Goal: Information Seeking & Learning: Learn about a topic

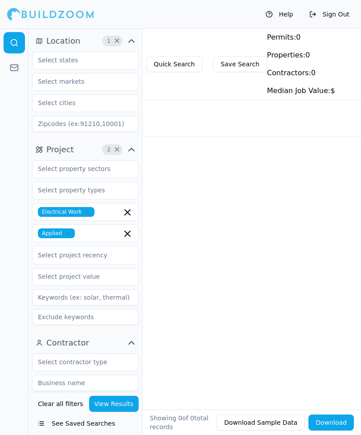
click at [126, 232] on icon "button" at bounding box center [127, 233] width 5 height 5
click at [50, 125] on input at bounding box center [85, 124] width 106 height 16
type input "02333"
click at [7, 104] on div at bounding box center [14, 231] width 28 height 407
click at [122, 35] on button "Location 2 ×" at bounding box center [85, 41] width 106 height 14
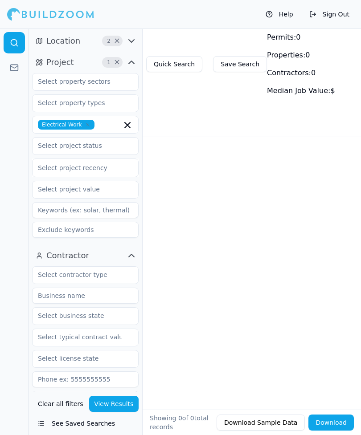
click at [118, 39] on span "×" at bounding box center [117, 41] width 7 height 4
click at [77, 40] on span "Location" at bounding box center [63, 41] width 34 height 12
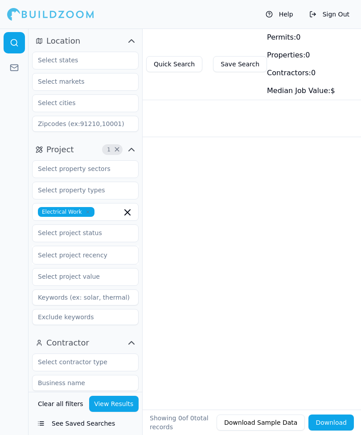
click at [46, 121] on input at bounding box center [85, 124] width 106 height 16
type input "02333"
click at [12, 124] on div at bounding box center [14, 231] width 28 height 407
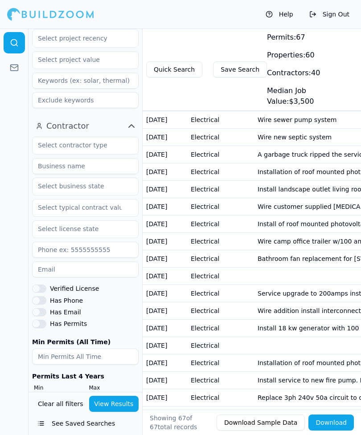
scroll to position [216, 0]
click at [108, 412] on button "View Results" at bounding box center [114, 404] width 50 height 16
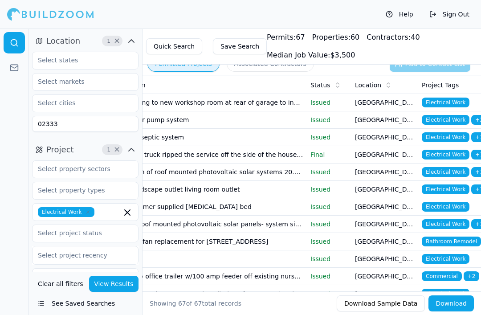
scroll to position [0, 0]
click at [112, 110] on input "text" at bounding box center [80, 103] width 94 height 16
type input "Qui"
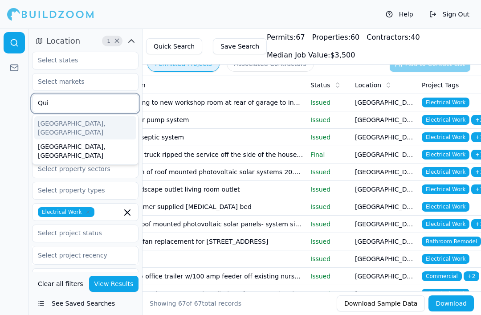
click at [106, 124] on div "[GEOGRAPHIC_DATA], [GEOGRAPHIC_DATA]" at bounding box center [85, 127] width 102 height 23
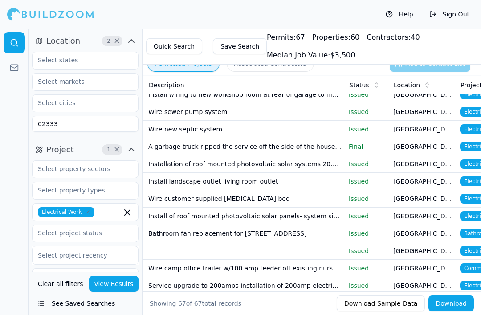
scroll to position [0, 109]
click at [124, 292] on button "View Results" at bounding box center [114, 284] width 50 height 16
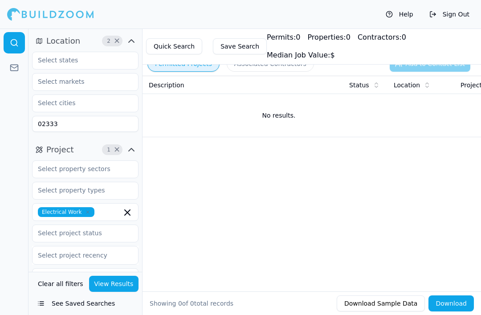
click at [115, 40] on span "×" at bounding box center [117, 41] width 7 height 4
click at [94, 100] on input "text" at bounding box center [80, 103] width 94 height 16
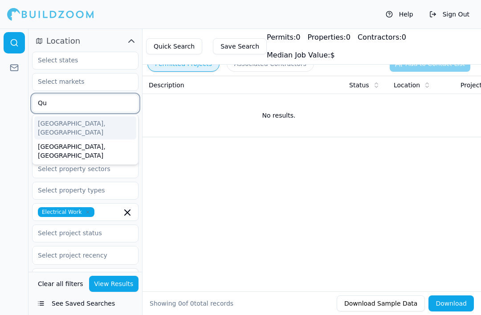
type input "Qui"
click at [100, 126] on div "[GEOGRAPHIC_DATA], [GEOGRAPHIC_DATA]" at bounding box center [85, 127] width 102 height 23
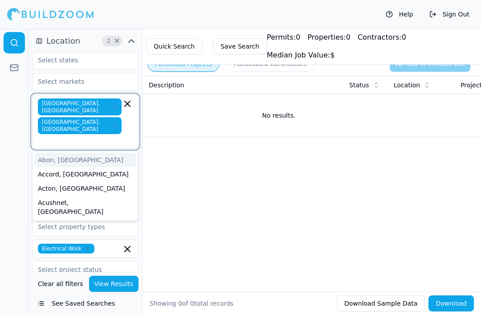
click at [112, 123] on icon "button" at bounding box center [114, 125] width 5 height 5
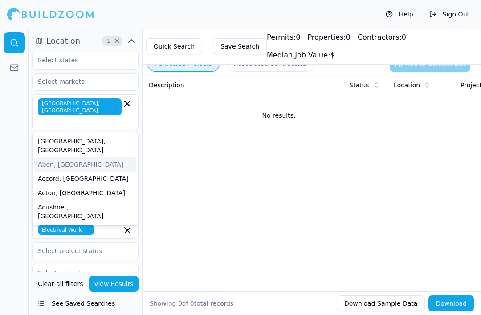
click at [12, 102] on div at bounding box center [14, 171] width 28 height 286
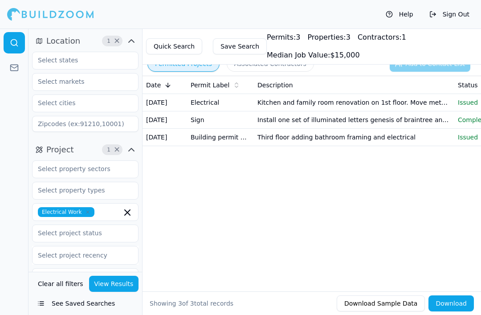
click at [330, 106] on td "Kitchen and family room renovation on 1st floor. Move meter socket" at bounding box center [354, 102] width 200 height 17
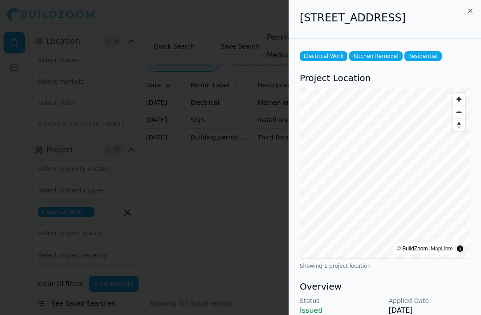
click at [329, 100] on div "Project Location © BuildZoom | MapLibre Showing 1 project location" at bounding box center [385, 171] width 171 height 198
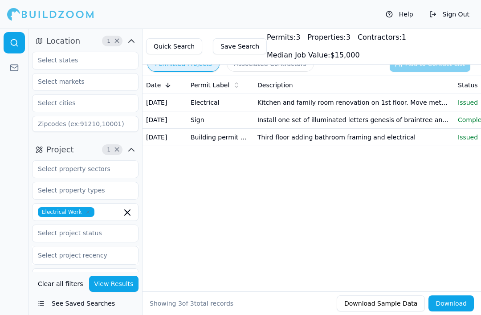
click at [334, 101] on td "Kitchen and family room renovation on 1st floor. Move meter socket" at bounding box center [354, 102] width 200 height 17
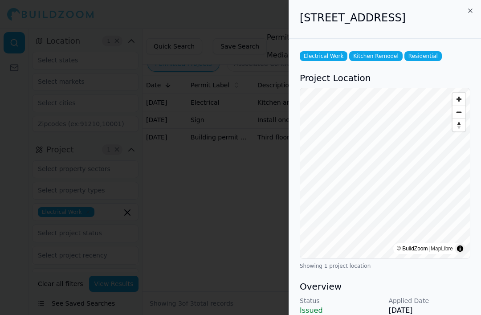
click at [468, 10] on icon "button" at bounding box center [470, 10] width 7 height 7
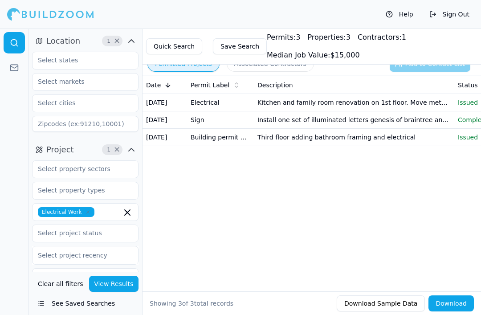
click at [119, 30] on div "Location 1 ×" at bounding box center [85, 84] width 114 height 109
click at [115, 43] on span "×" at bounding box center [117, 41] width 7 height 4
click at [83, 124] on input at bounding box center [85, 124] width 106 height 16
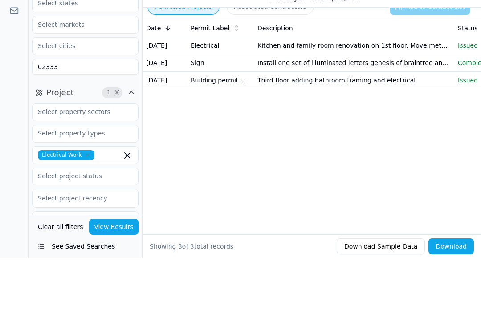
type input "02333"
click at [15, 69] on div at bounding box center [14, 171] width 28 height 286
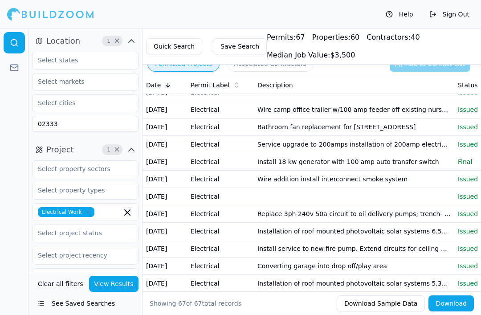
scroll to position [147, 0]
